Goal: Check status: Check status

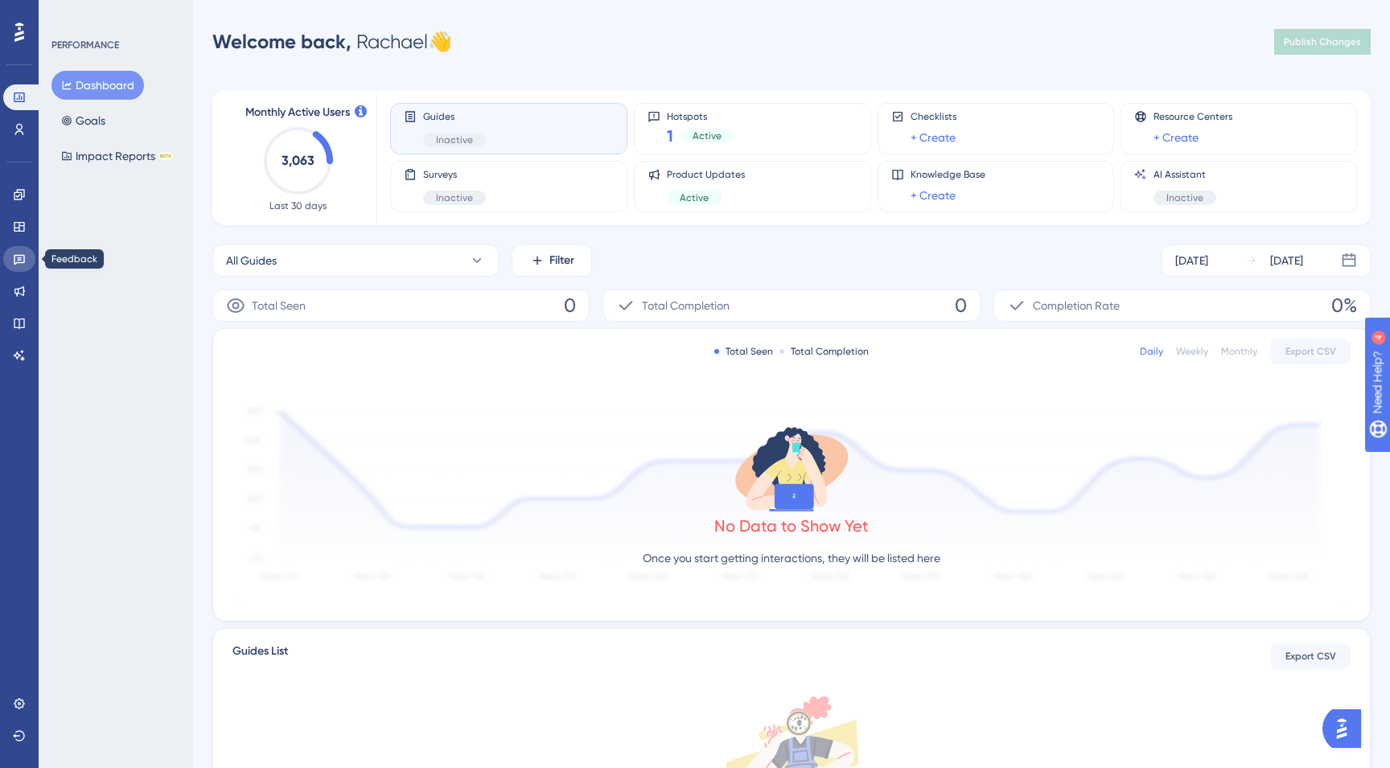
click at [8, 253] on link at bounding box center [19, 259] width 32 height 26
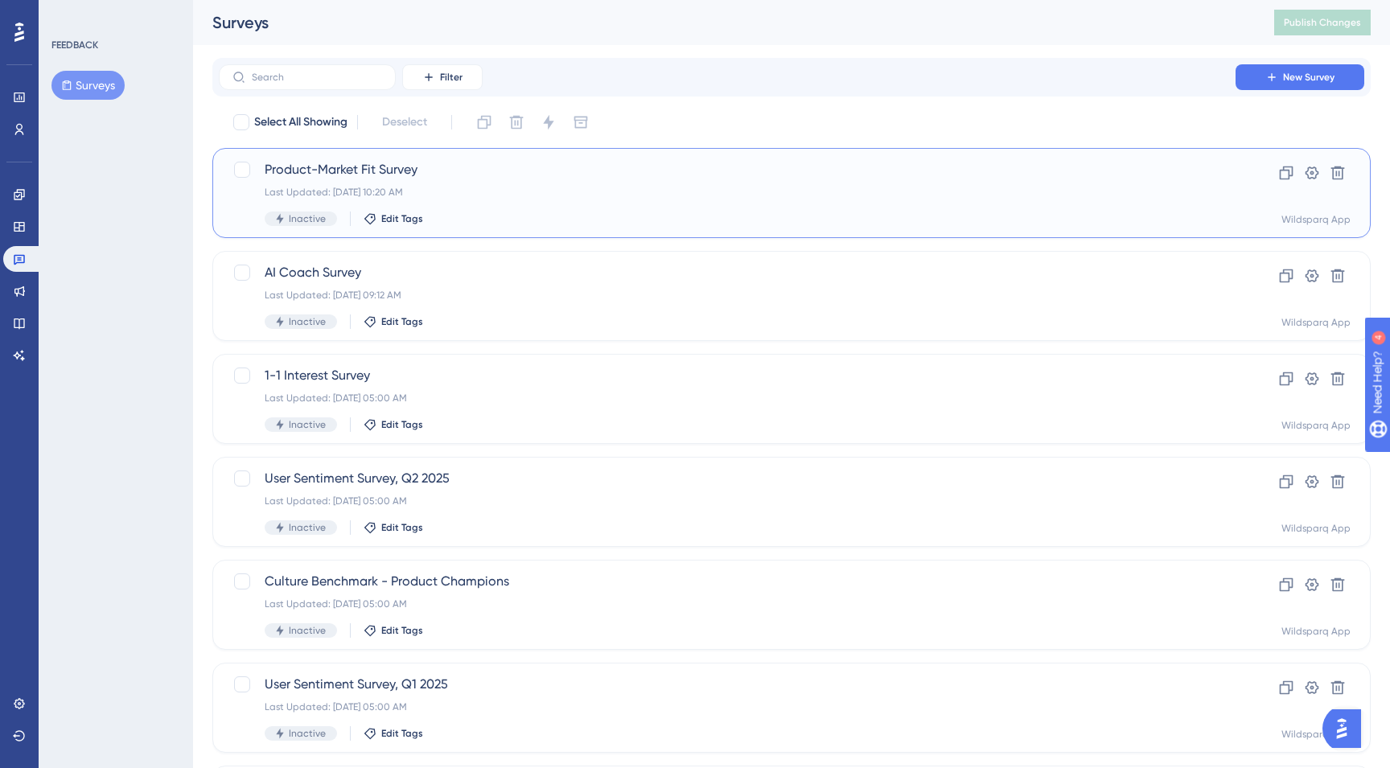
click at [484, 186] on div "Last Updated: [DATE] 10:20 AM" at bounding box center [727, 192] width 925 height 13
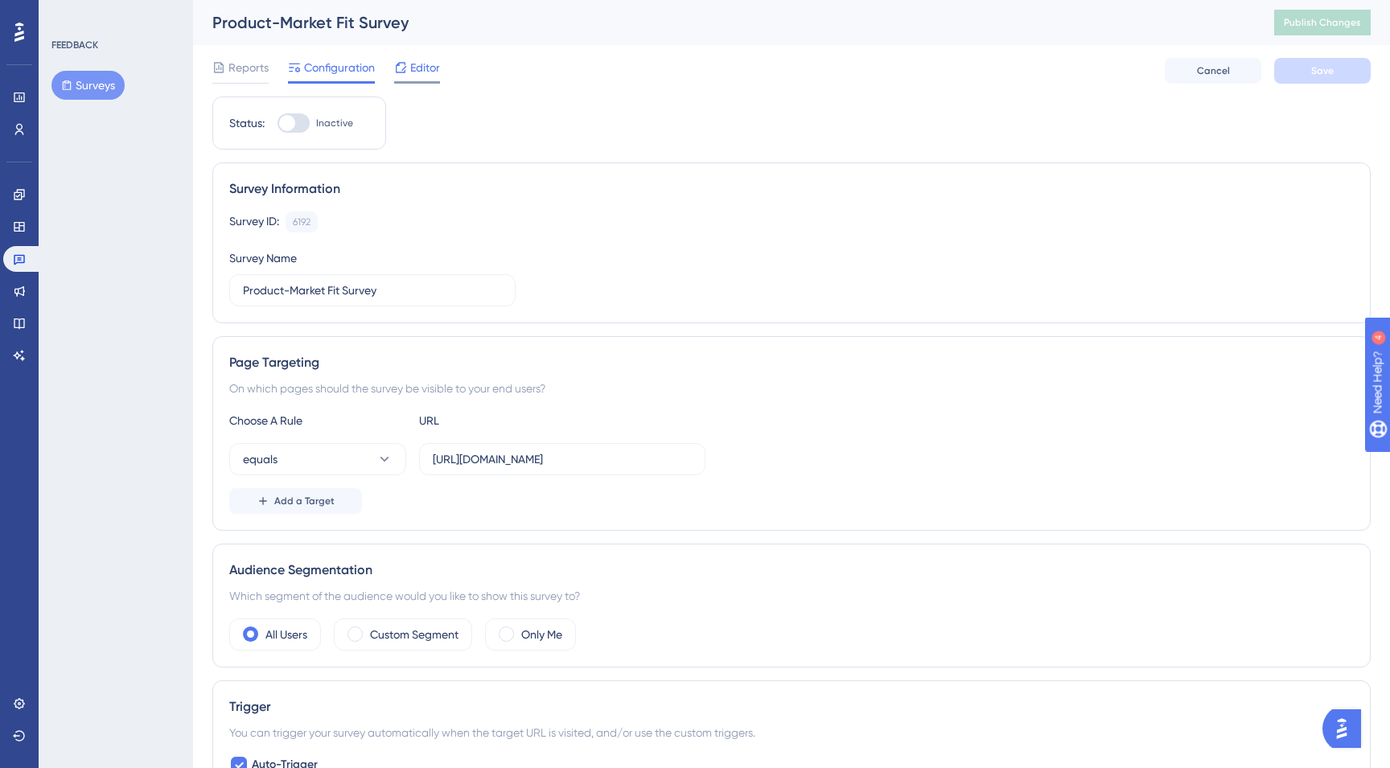
click at [425, 64] on span "Editor" at bounding box center [425, 67] width 30 height 19
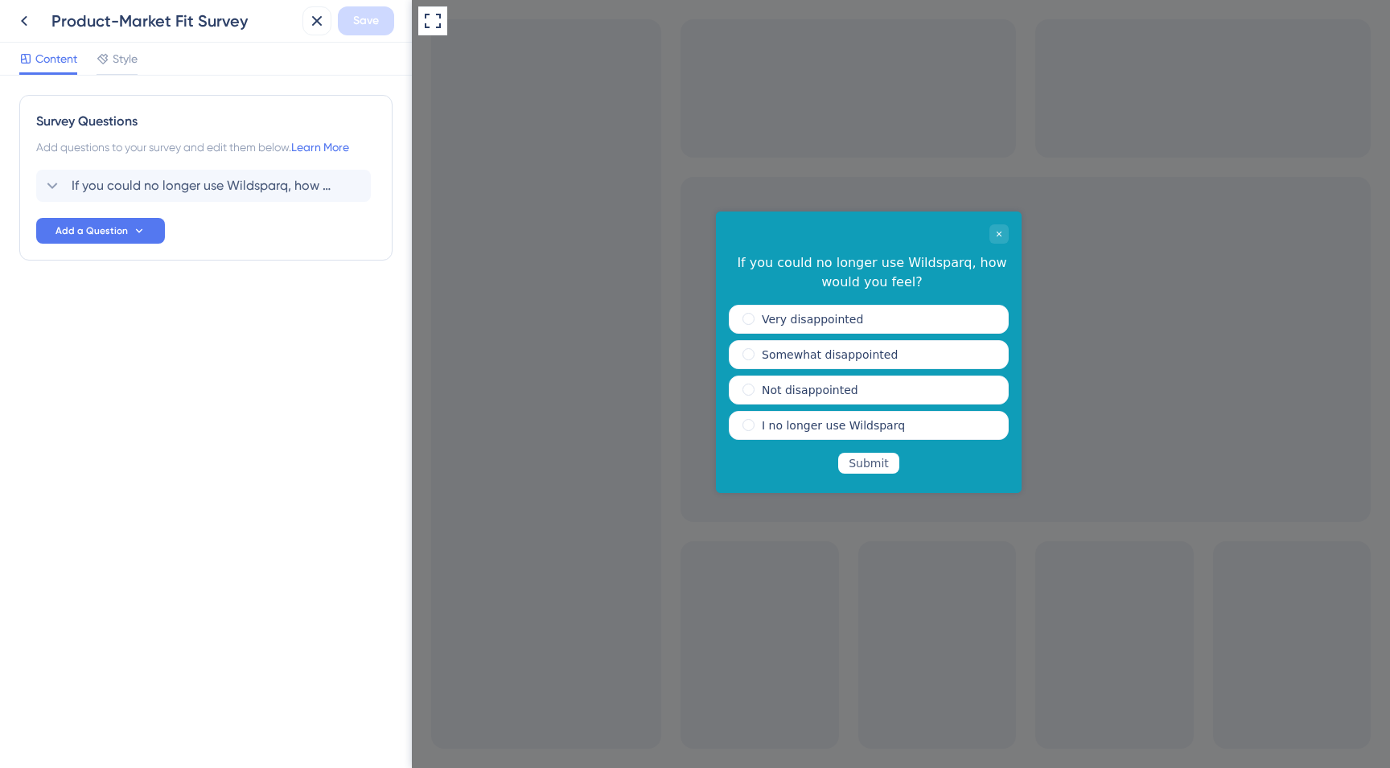
click at [41, 26] on div "Product-Market Fit Survey" at bounding box center [153, 20] width 286 height 29
click at [26, 27] on icon at bounding box center [23, 20] width 19 height 19
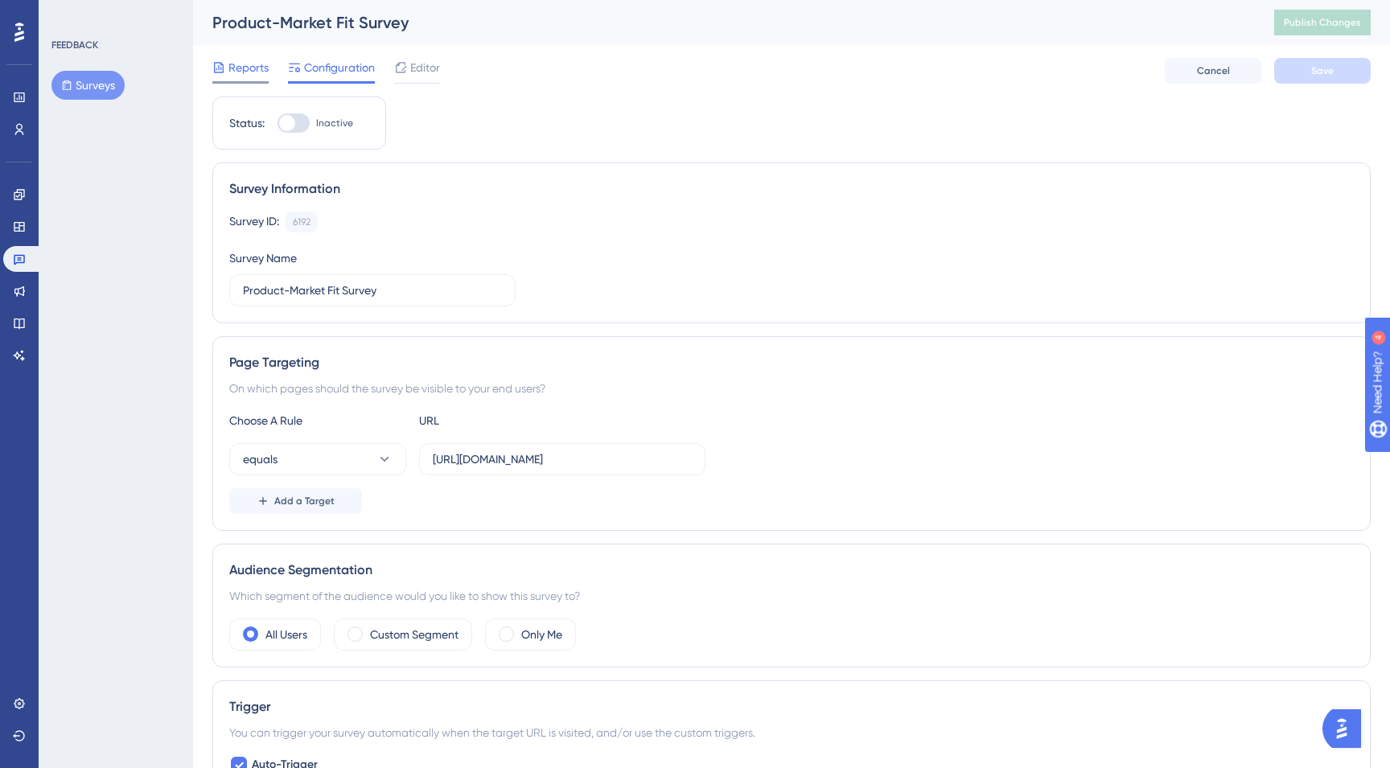
click at [238, 69] on span "Reports" at bounding box center [248, 67] width 40 height 19
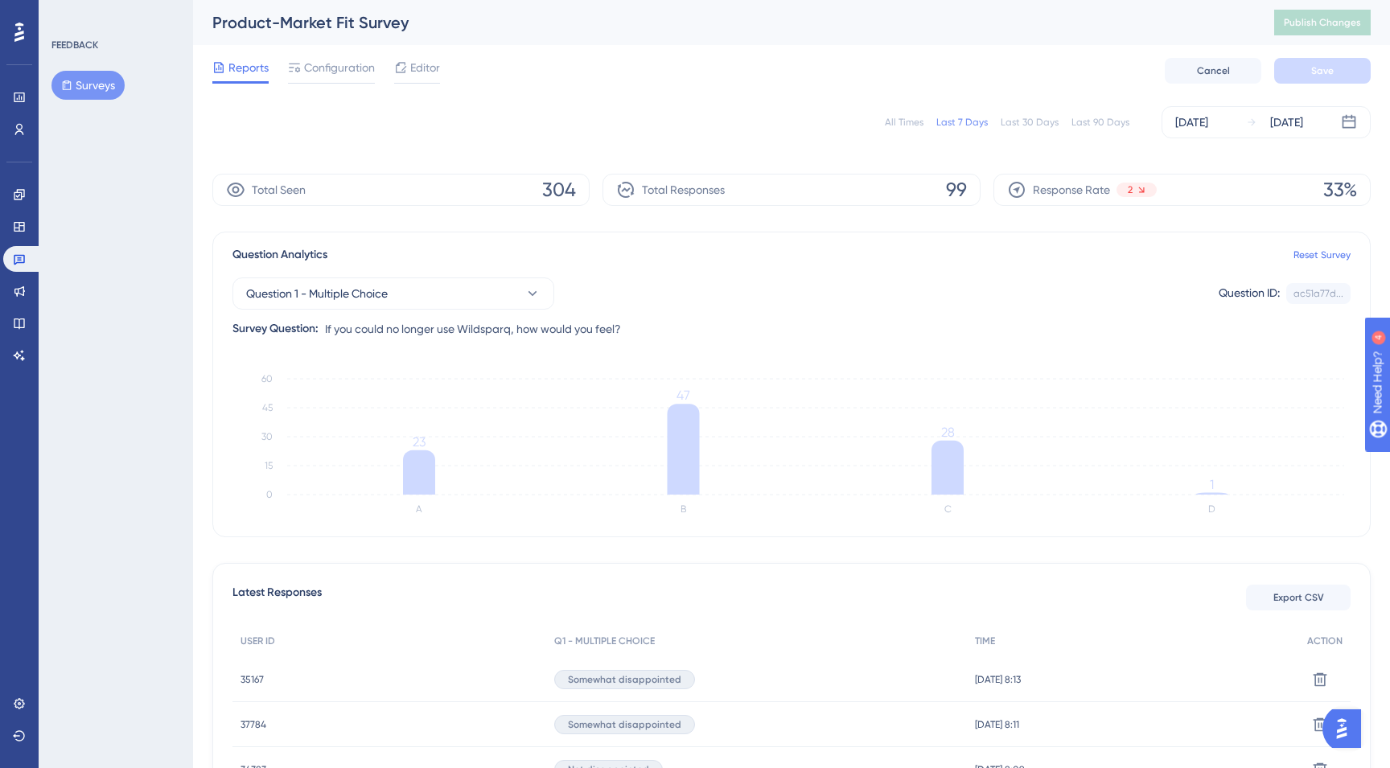
click at [906, 117] on div "All Times" at bounding box center [904, 122] width 39 height 13
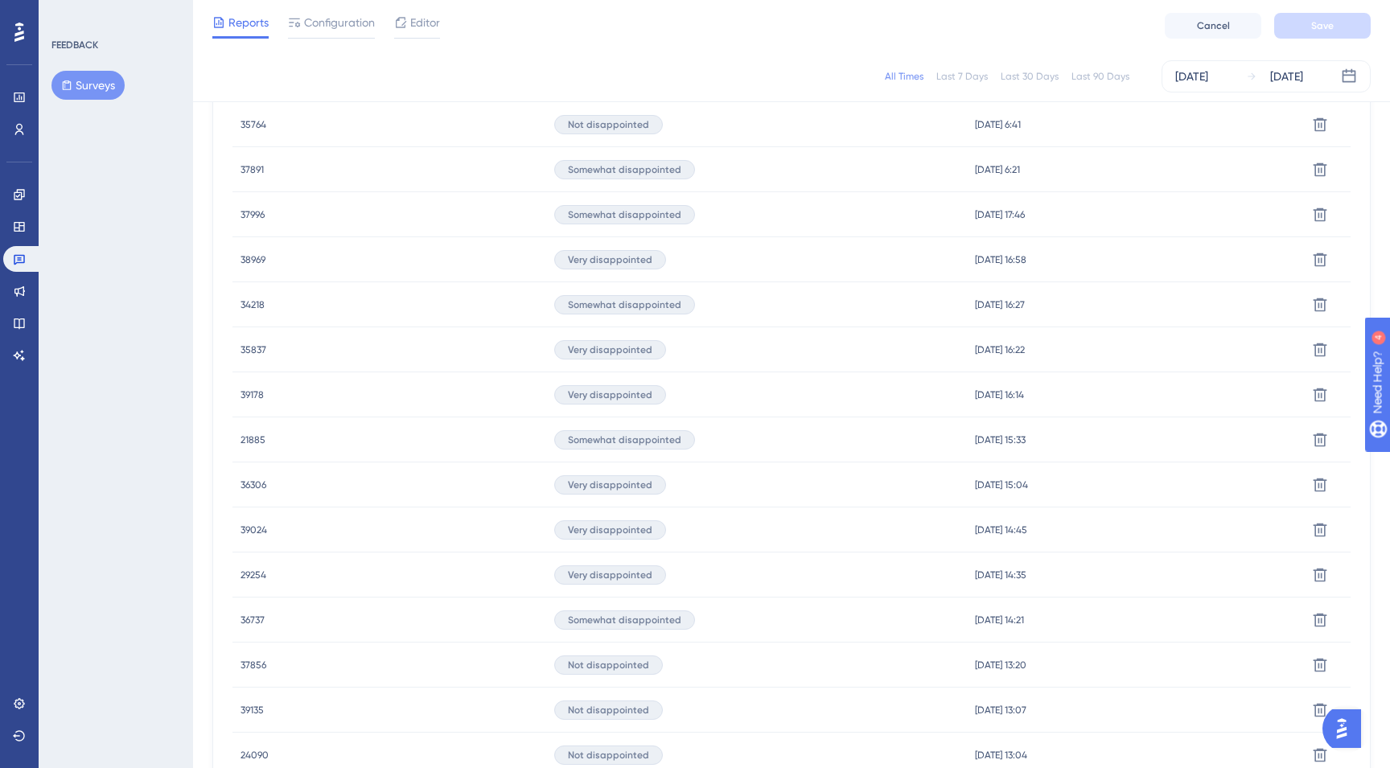
scroll to position [939, 0]
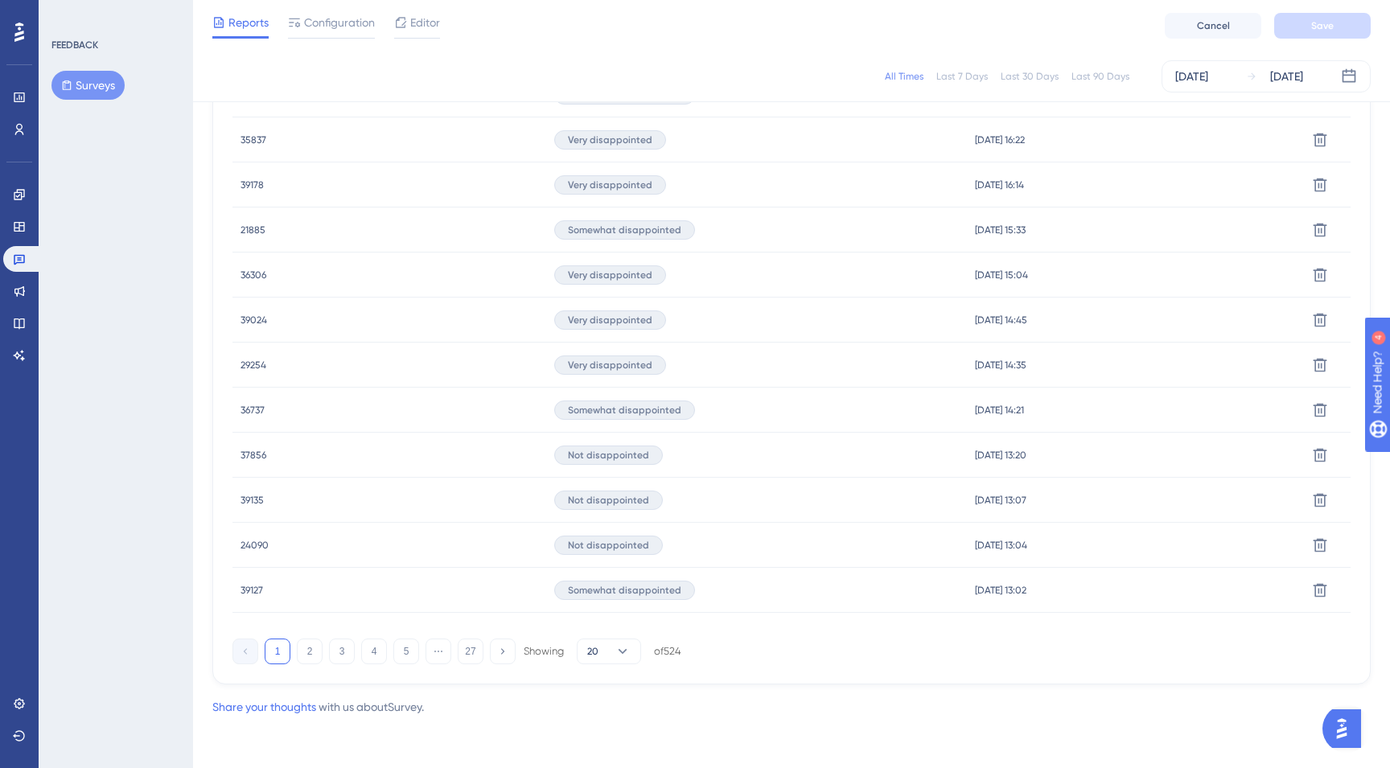
click at [246, 545] on span "24090" at bounding box center [255, 545] width 28 height 13
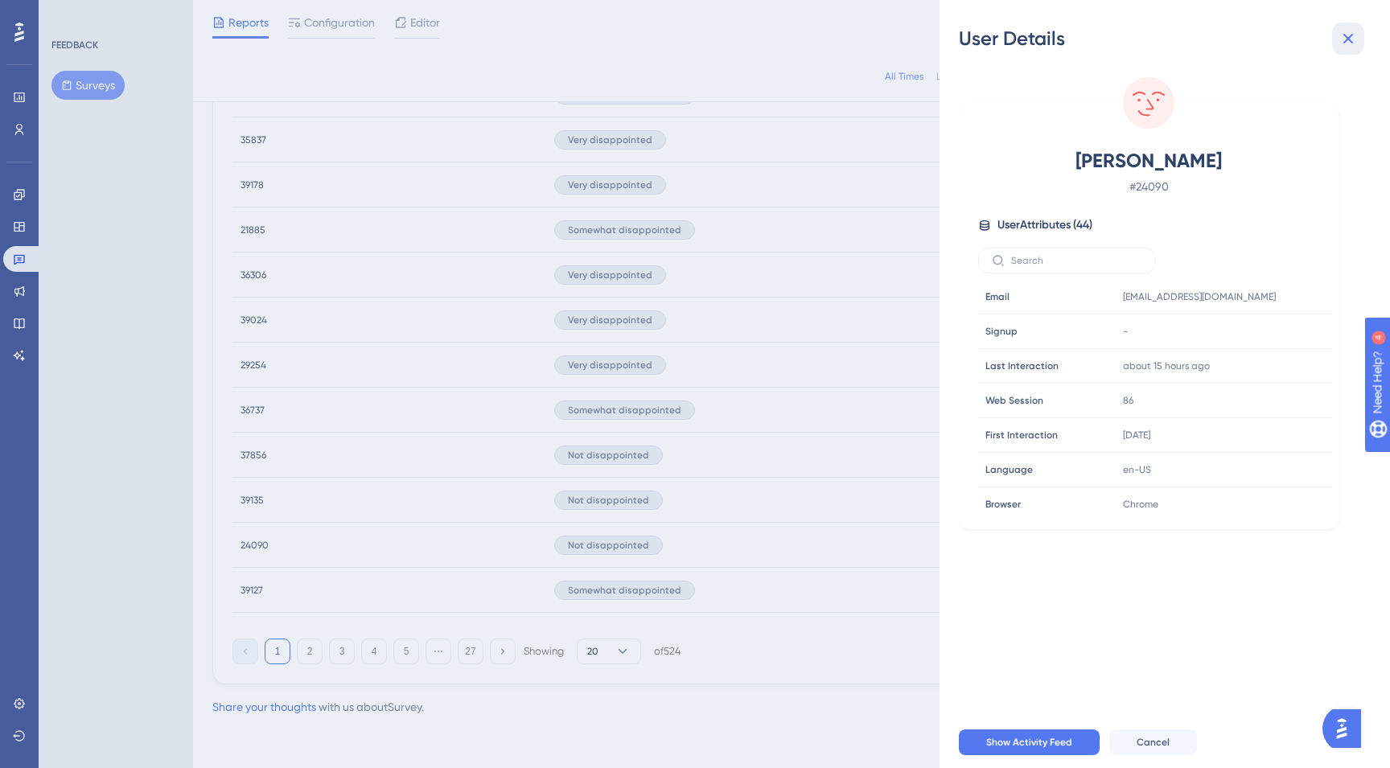
click at [1346, 35] on icon at bounding box center [1348, 39] width 10 height 10
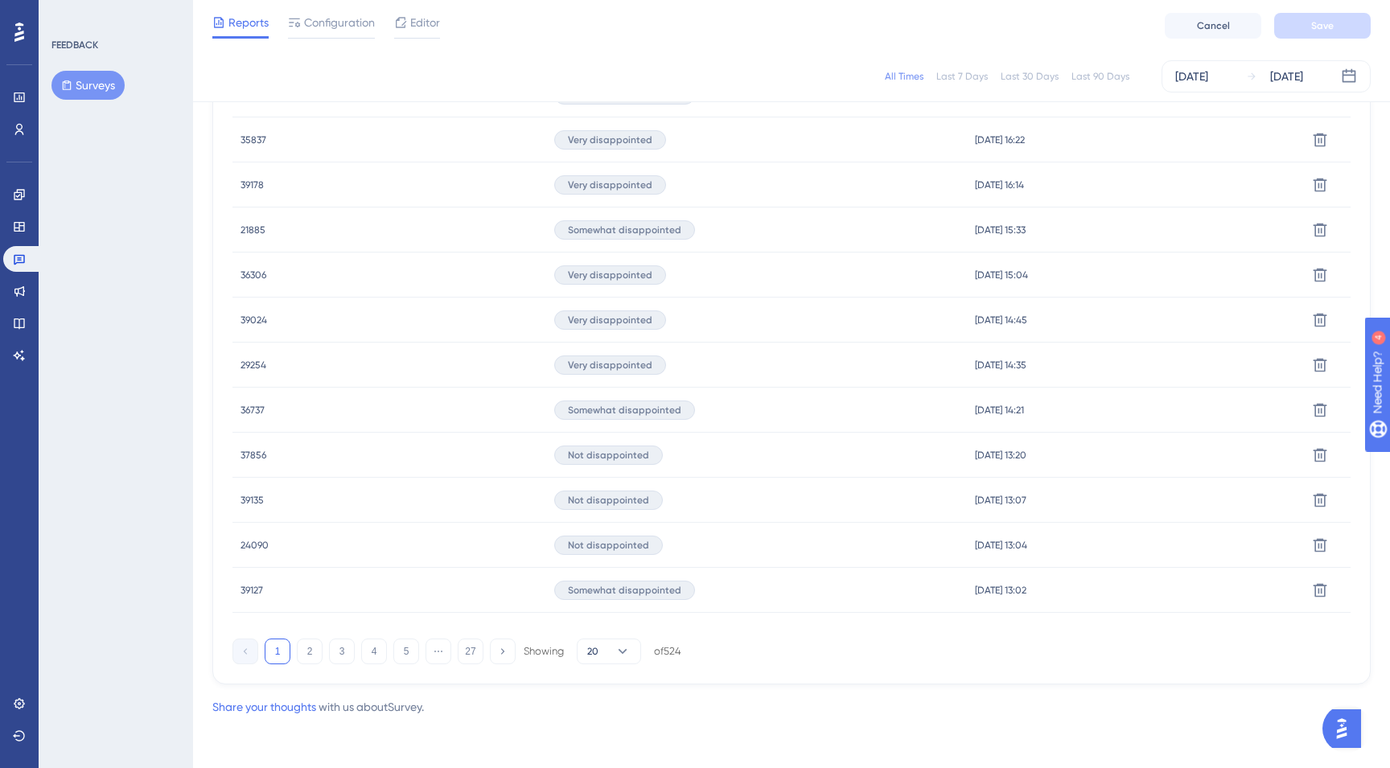
click at [243, 500] on span "39135" at bounding box center [252, 500] width 23 height 13
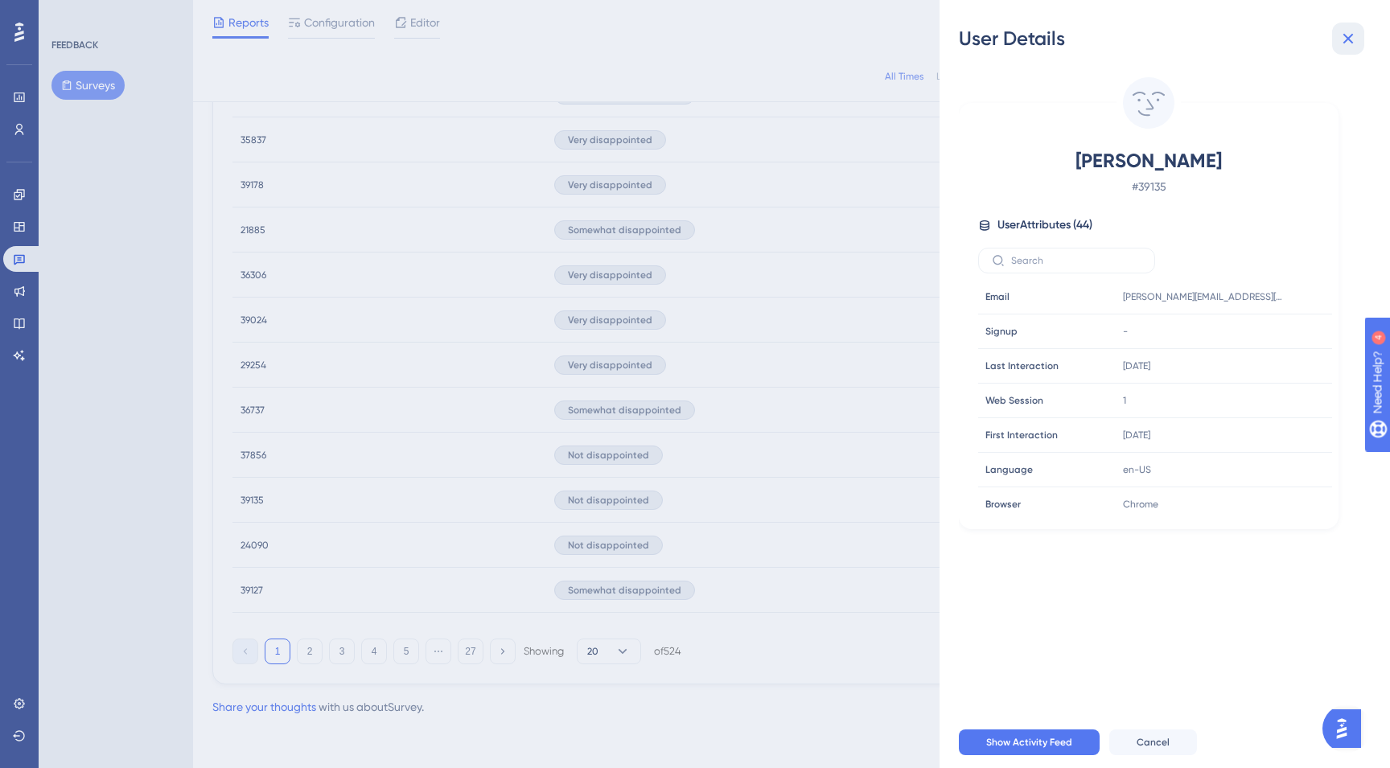
click at [1353, 43] on icon at bounding box center [1348, 38] width 19 height 19
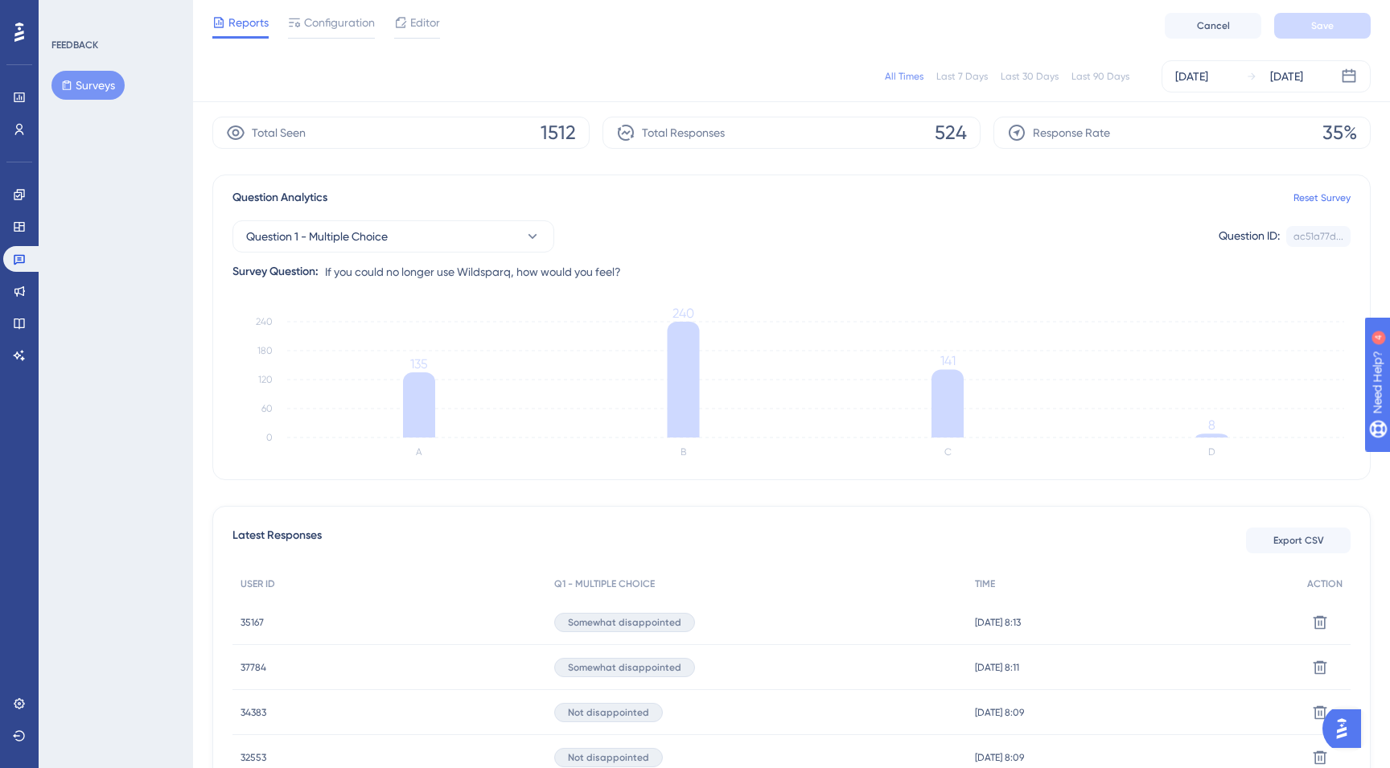
scroll to position [0, 0]
